Goal: Find specific page/section: Find specific page/section

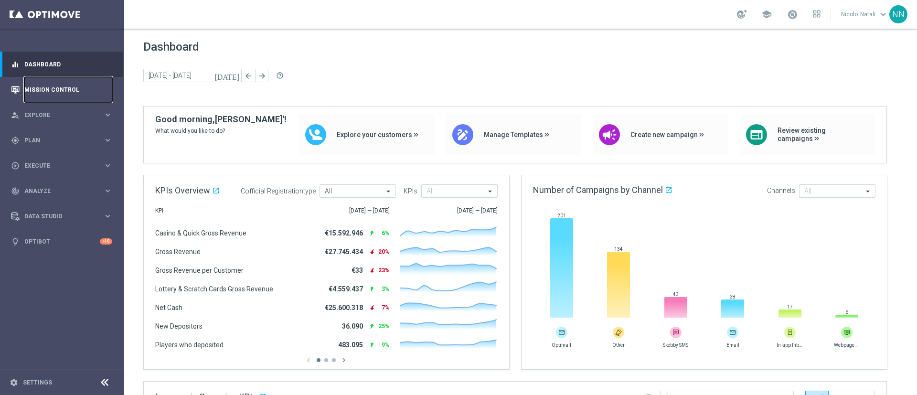
click at [83, 90] on link "Mission Control" at bounding box center [68, 89] width 88 height 25
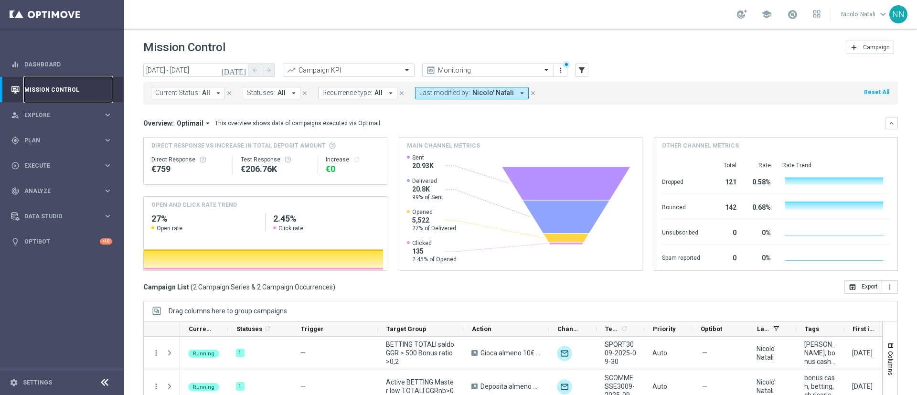
scroll to position [83, 0]
